Goal: Task Accomplishment & Management: Use online tool/utility

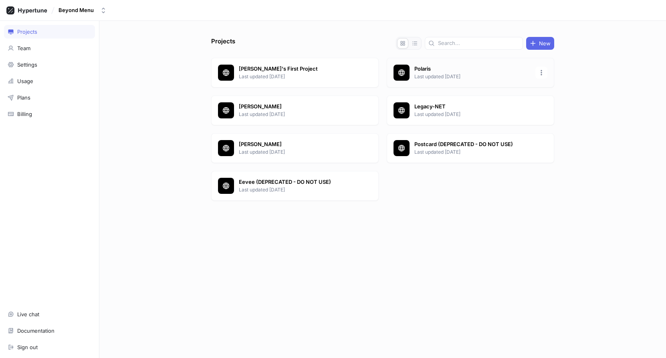
click at [416, 71] on p "Polaris" at bounding box center [472, 69] width 116 height 8
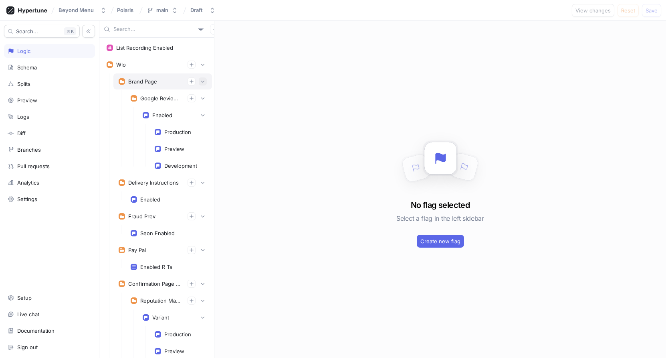
click at [204, 79] on icon "button" at bounding box center [202, 81] width 5 height 5
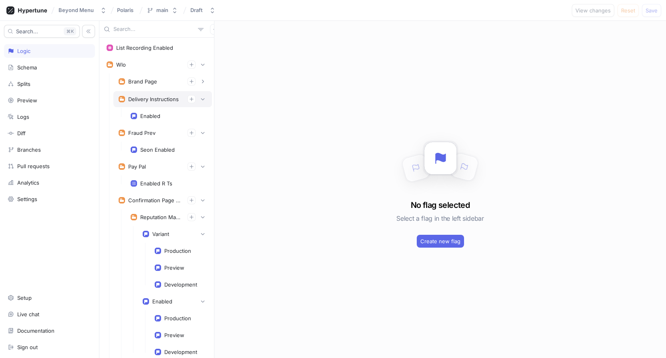
click at [205, 93] on div "Delivery Instructions" at bounding box center [162, 99] width 99 height 16
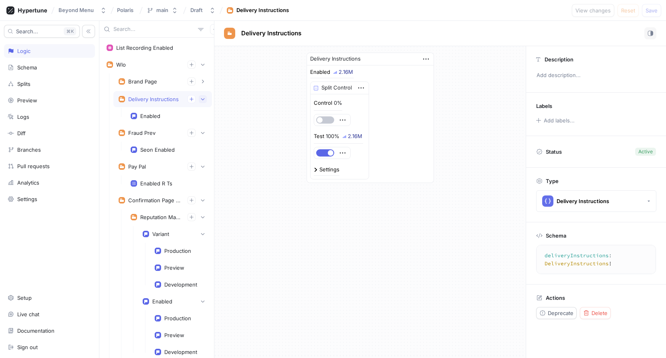
click at [205, 95] on button "button" at bounding box center [203, 99] width 8 height 8
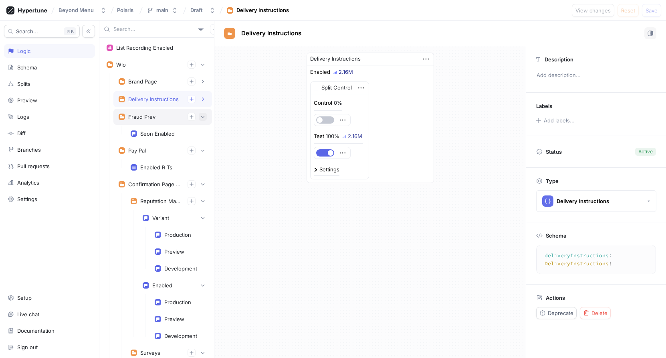
click at [203, 115] on icon "button" at bounding box center [202, 116] width 5 height 5
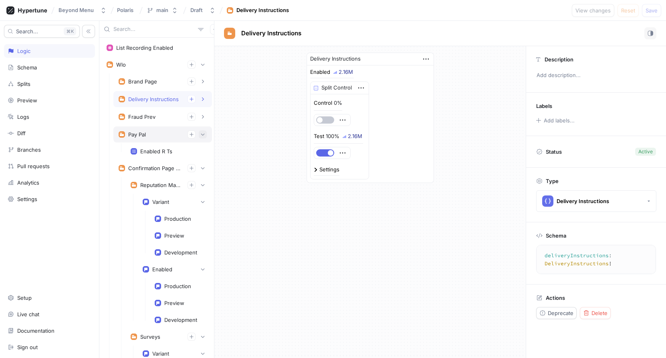
click at [204, 135] on icon "button" at bounding box center [202, 134] width 5 height 5
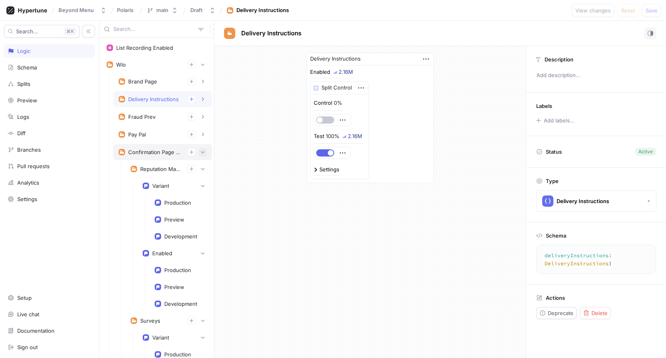
click at [200, 150] on icon "button" at bounding box center [202, 152] width 5 height 5
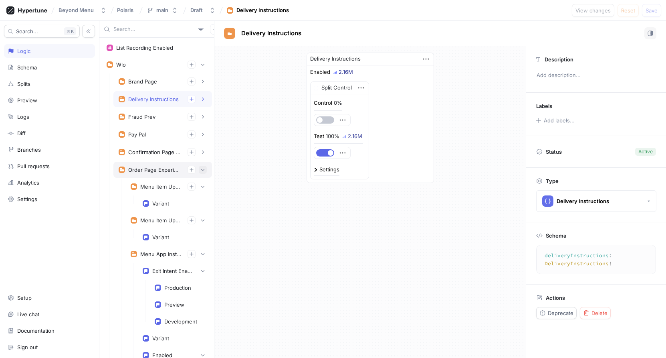
click at [202, 170] on icon "button" at bounding box center [203, 170] width 4 height 2
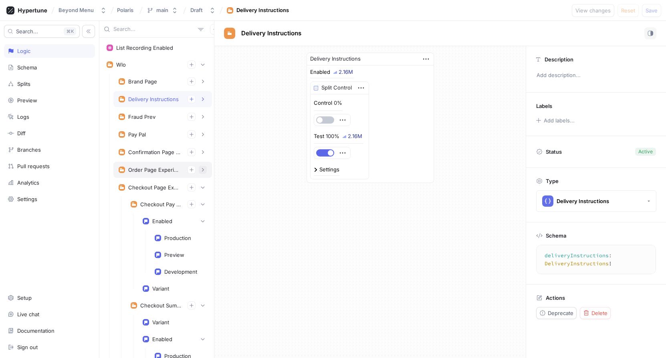
click at [206, 170] on button "button" at bounding box center [203, 170] width 8 height 8
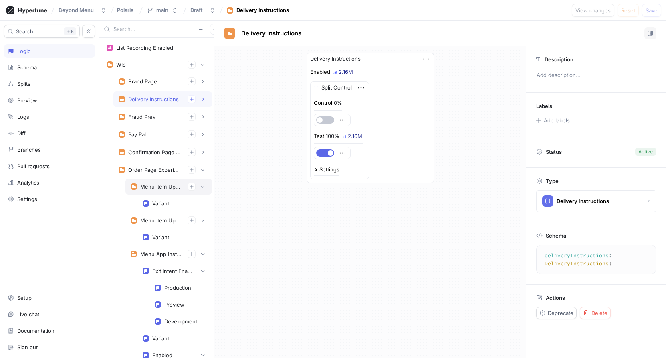
click at [161, 188] on div "Menu Item Upsell V2" at bounding box center [160, 186] width 41 height 6
type textarea "menuItemUpsellV2: MenuItemUpsellV2!"
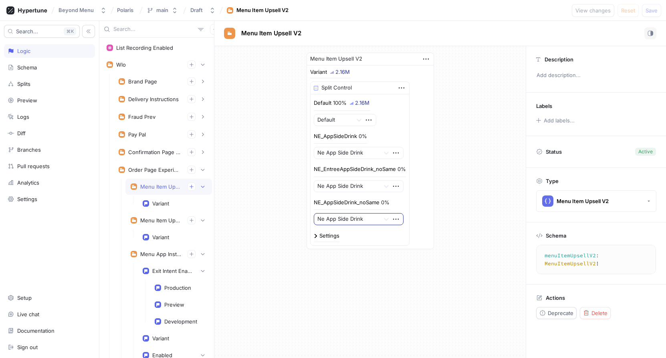
scroll to position [5, 0]
